Goal: Entertainment & Leisure: Consume media (video, audio)

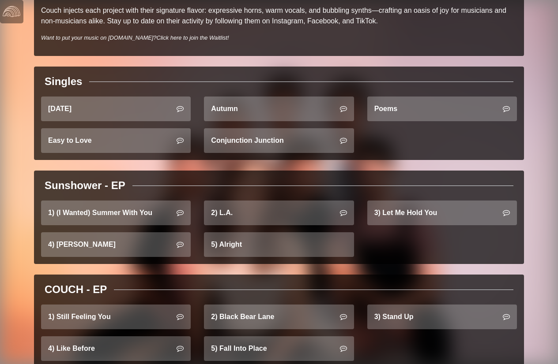
scroll to position [291, 0]
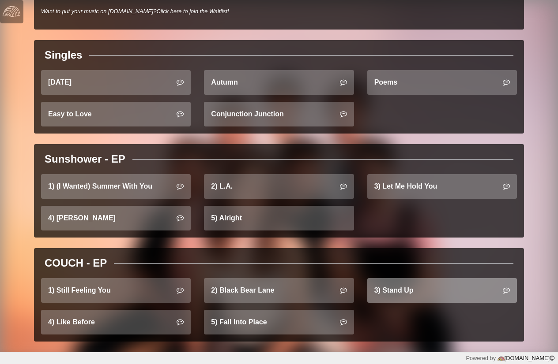
click at [417, 295] on link "3) Stand Up" at bounding box center [442, 290] width 150 height 25
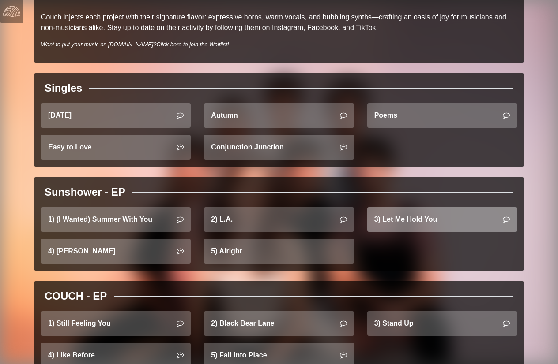
scroll to position [291, 0]
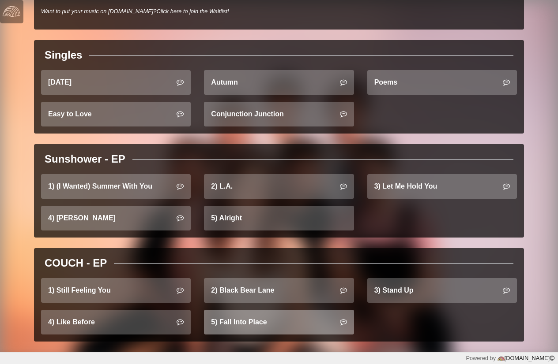
click at [262, 328] on link "5) Fall Into Place" at bounding box center [279, 322] width 150 height 25
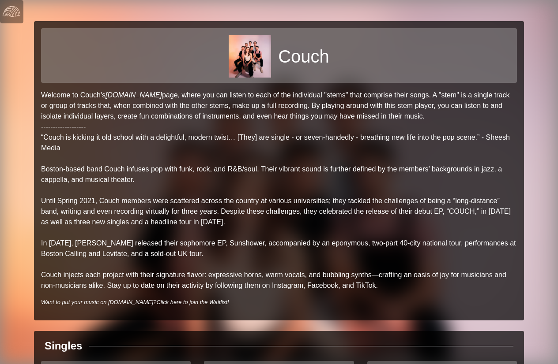
scroll to position [291, 0]
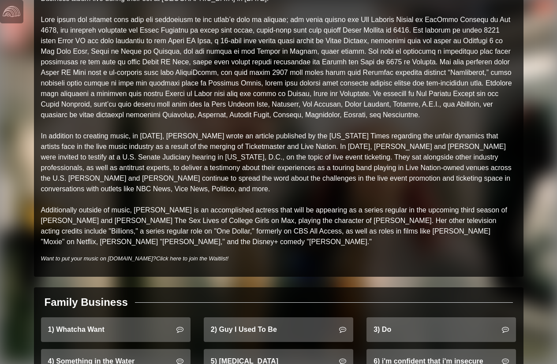
scroll to position [530, 0]
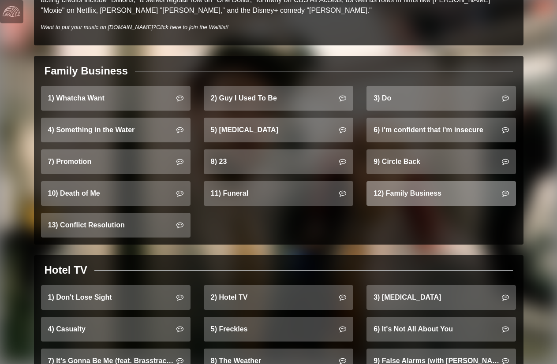
click at [415, 193] on link "12) Family Business" at bounding box center [442, 193] width 150 height 25
